Goal: Find specific page/section: Find specific page/section

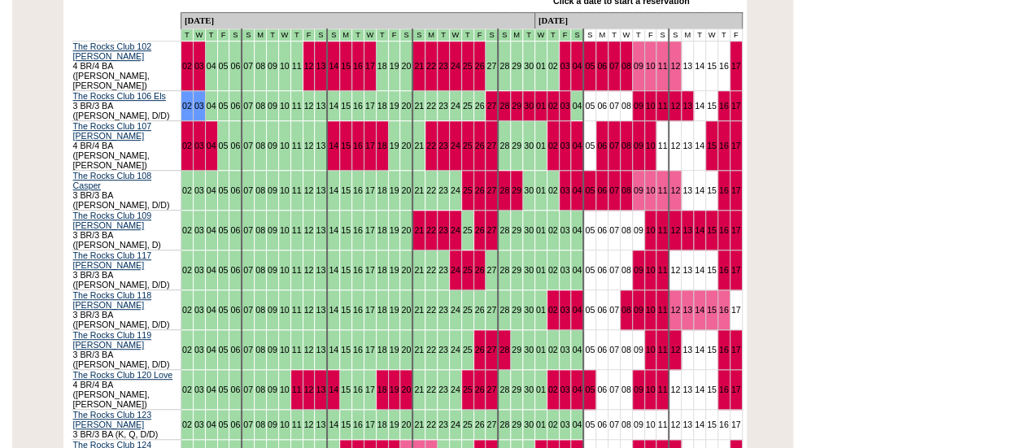
scroll to position [282, 0]
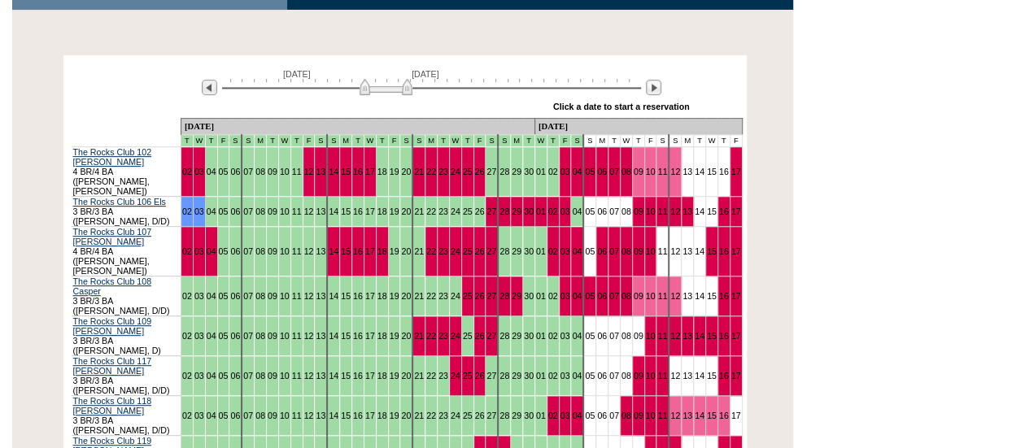
drag, startPoint x: 359, startPoint y: 89, endPoint x: 374, endPoint y: 92, distance: 15.8
click at [374, 92] on img at bounding box center [386, 87] width 53 height 16
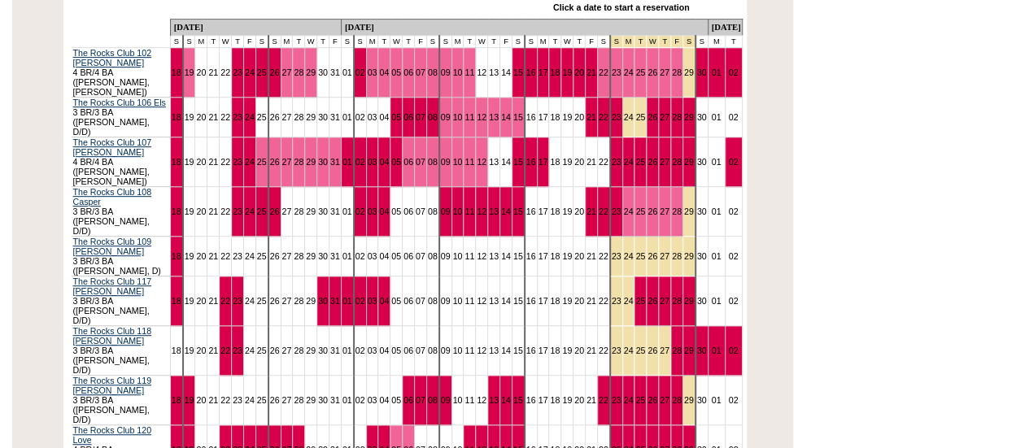
scroll to position [380, 0]
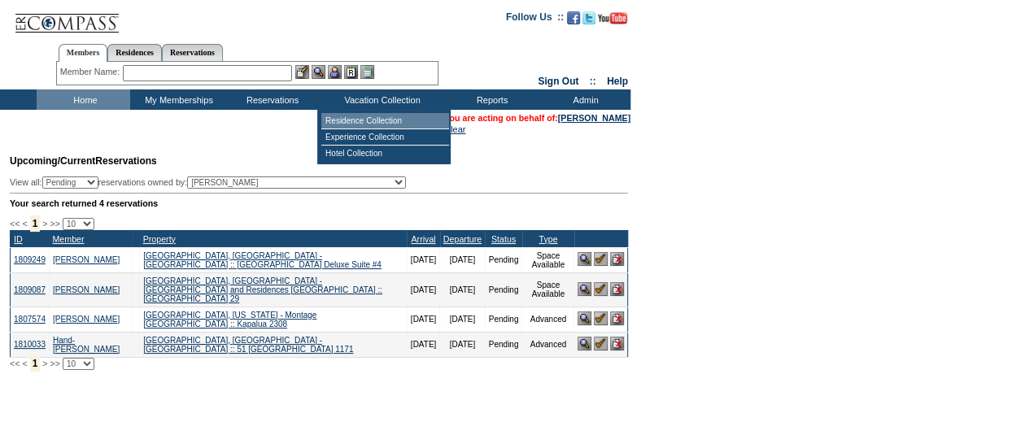
click at [347, 120] on td "Residence Collection" at bounding box center [385, 121] width 128 height 16
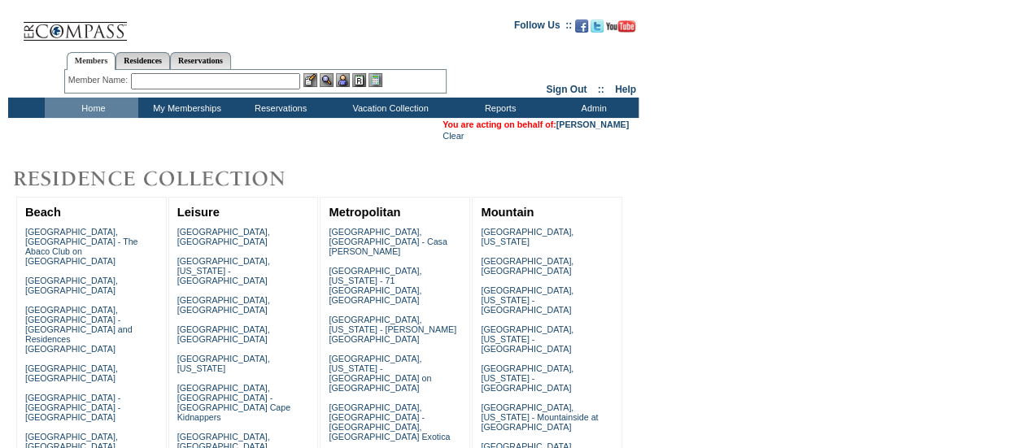
scroll to position [524, 0]
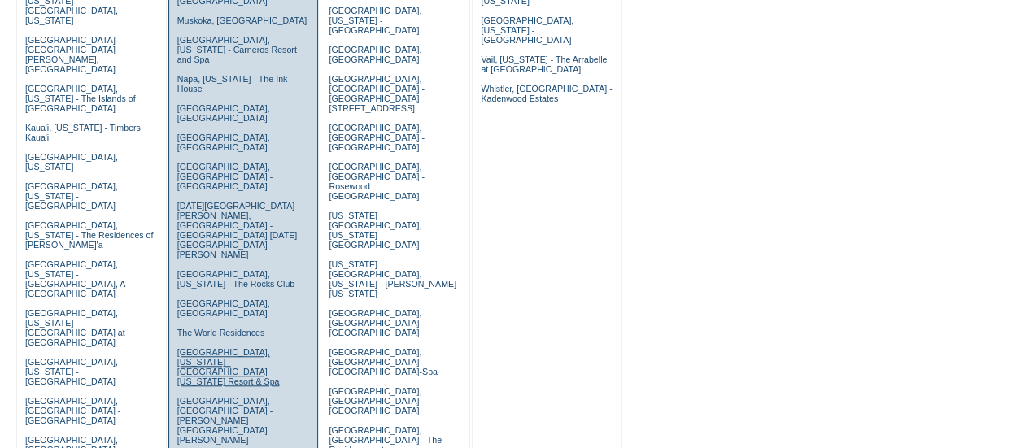
click at [196, 347] on link "[GEOGRAPHIC_DATA], [US_STATE] - [GEOGRAPHIC_DATA] [US_STATE] Resort & Spa" at bounding box center [228, 366] width 103 height 39
